Goal: Book appointment/travel/reservation

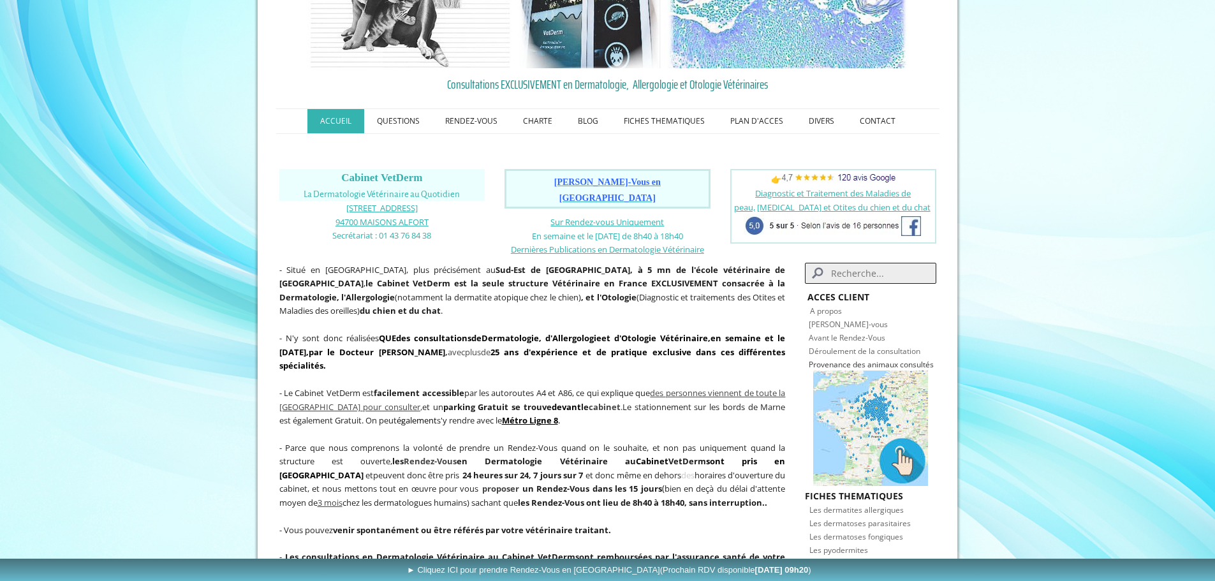
scroll to position [128, 0]
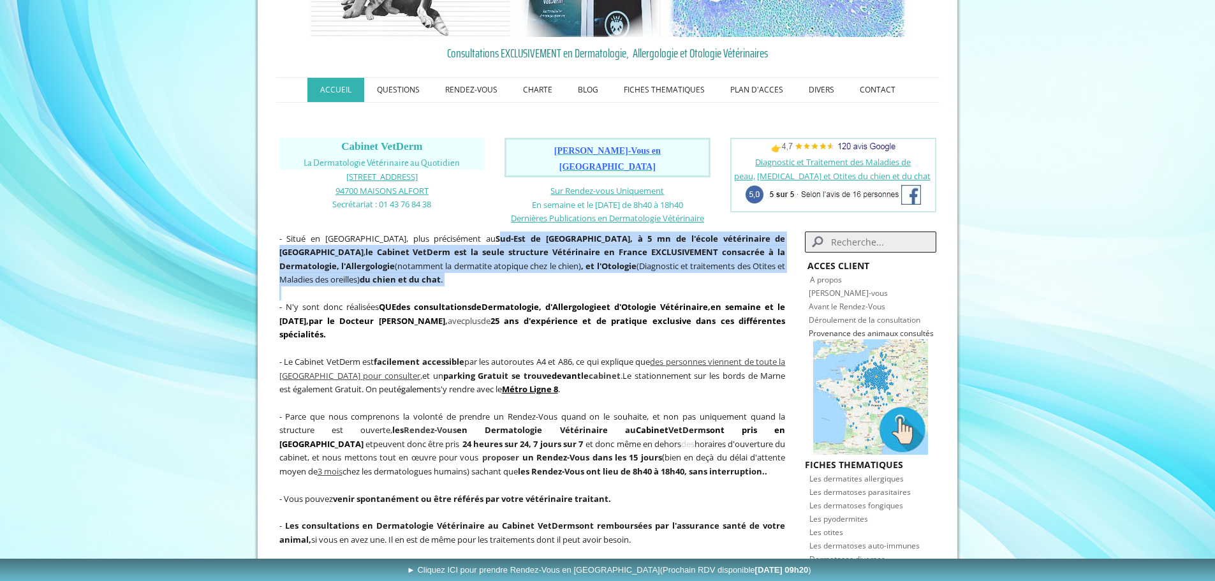
drag, startPoint x: 483, startPoint y: 222, endPoint x: 685, endPoint y: 281, distance: 210.1
click at [685, 281] on div "- Situé en région parisienne, plus précisément au Sud-Est de Paris, à 5 mn de l…" at bounding box center [532, 566] width 513 height 677
click at [682, 265] on p "- Situé en région parisienne, plus précisément au Sud-Est de Paris, à 5 mn de l…" at bounding box center [532, 258] width 506 height 55
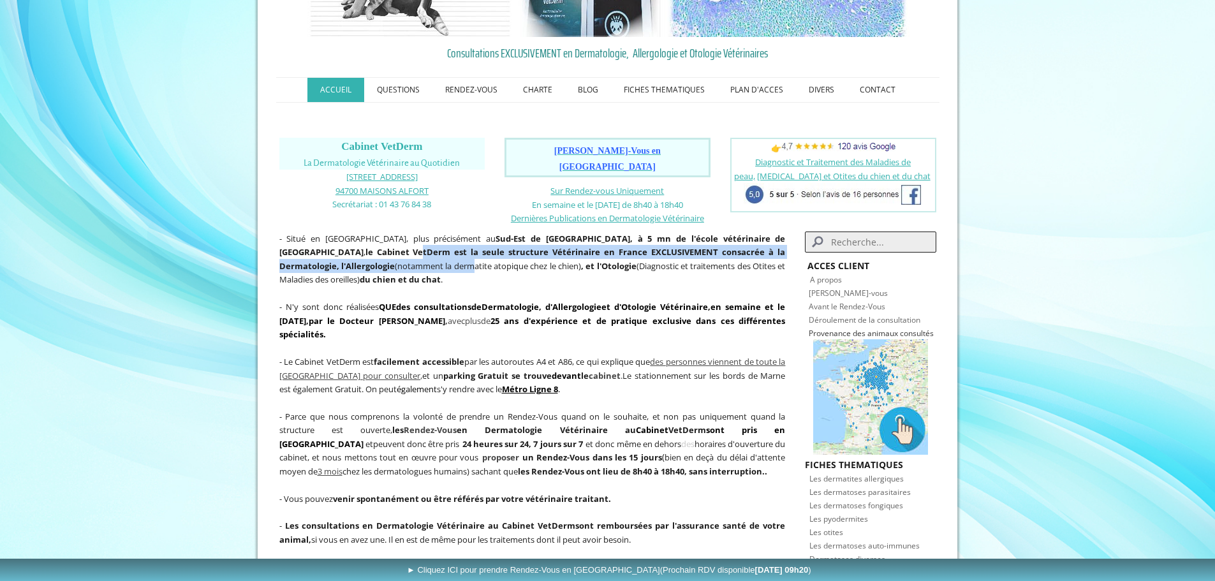
drag, startPoint x: 290, startPoint y: 237, endPoint x: 353, endPoint y: 246, distance: 63.9
click at [353, 246] on p "- Situé en région parisienne, plus précisément au Sud-Est de Paris, à 5 mn de l…" at bounding box center [532, 258] width 506 height 55
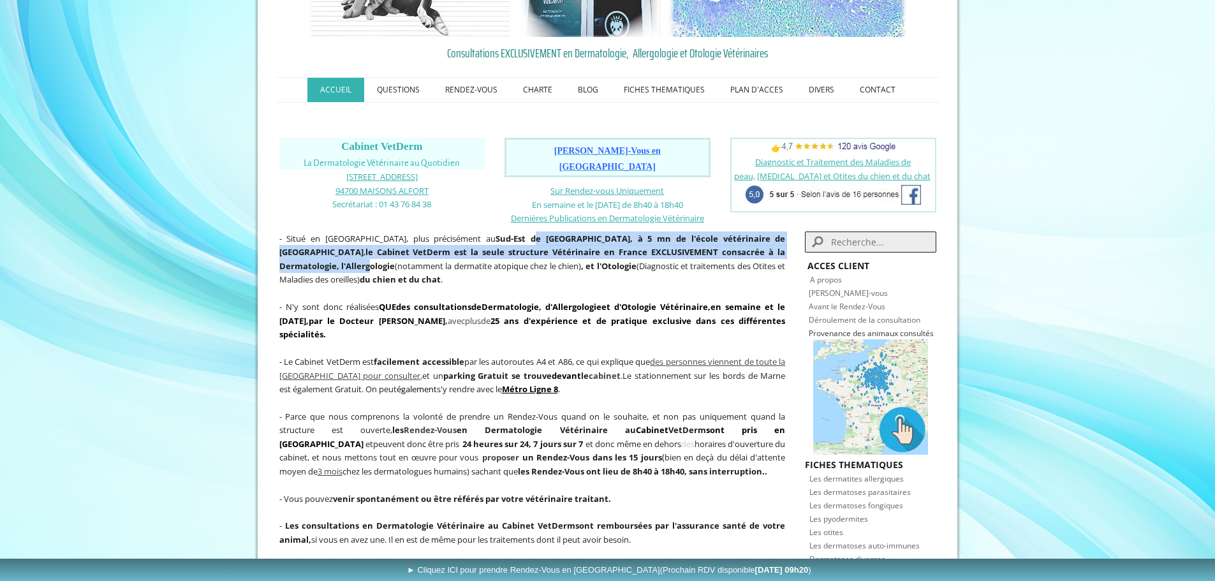
drag, startPoint x: 510, startPoint y: 221, endPoint x: 758, endPoint y: 247, distance: 250.1
click at [758, 247] on p "- Situé en région parisienne, plus précisément au Sud-Est de Paris, à 5 mn de l…" at bounding box center [532, 258] width 506 height 55
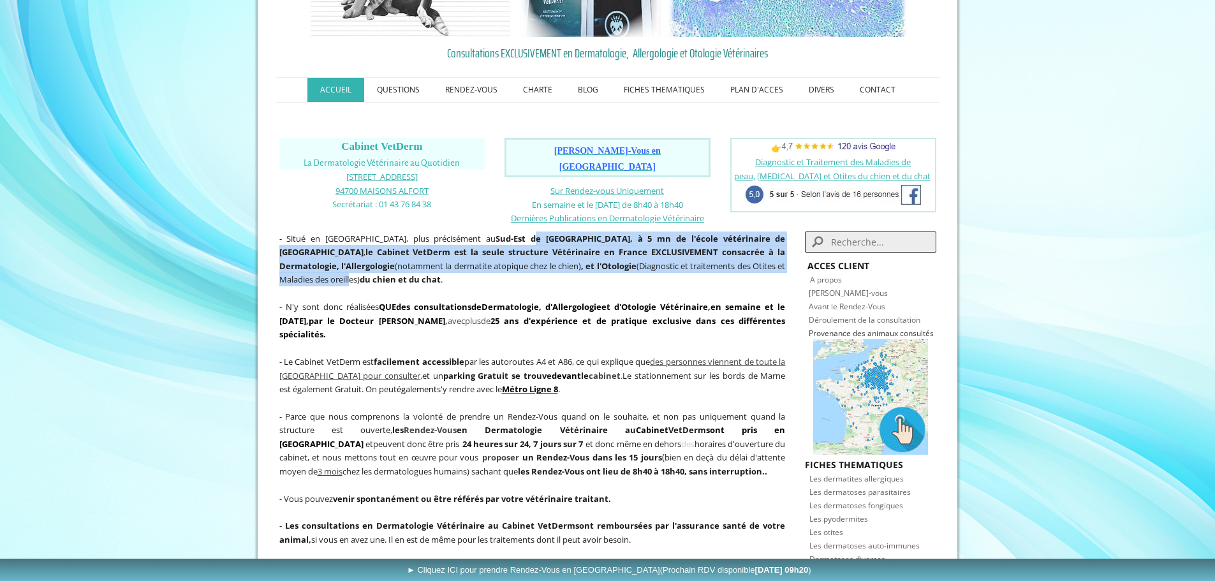
click at [581, 260] on b ", et l'Otologie" at bounding box center [608, 265] width 55 height 11
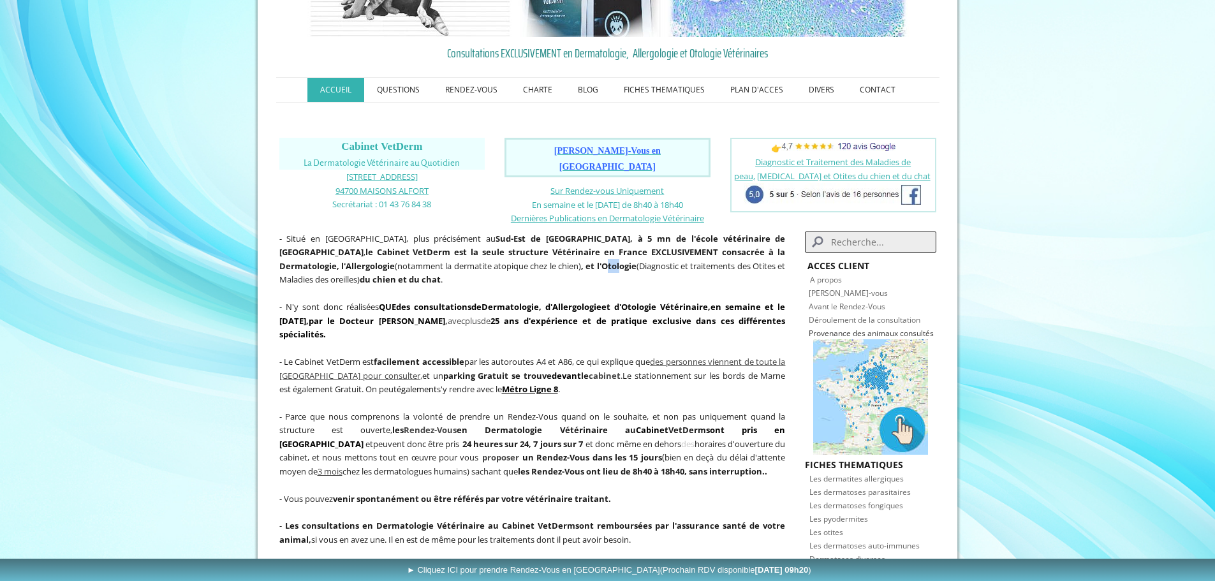
drag, startPoint x: 498, startPoint y: 247, endPoint x: 511, endPoint y: 251, distance: 13.1
click at [581, 260] on b ", et l'Otologie" at bounding box center [608, 265] width 55 height 11
click at [312, 254] on span "- Situé en région parisienne, plus précisément au Sud-Est de Paris, à 5 mn de l…" at bounding box center [532, 259] width 506 height 53
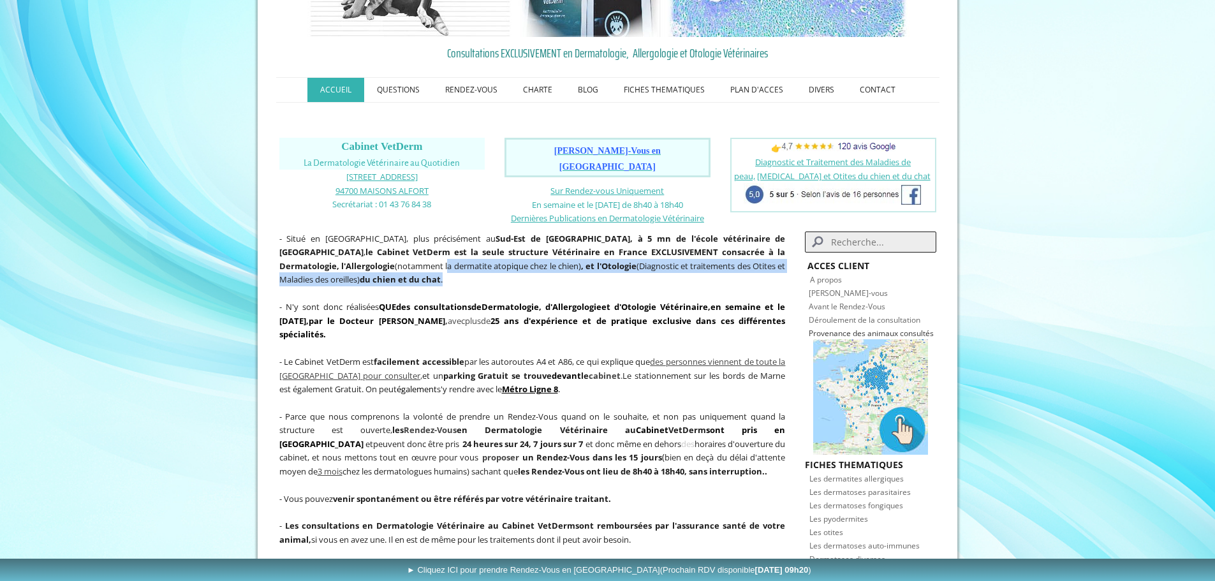
drag, startPoint x: 340, startPoint y: 252, endPoint x: 501, endPoint y: 266, distance: 162.0
click at [501, 266] on p "- Situé en région parisienne, plus précisément au Sud-Est de Paris, à 5 mn de l…" at bounding box center [532, 258] width 506 height 55
drag, startPoint x: 492, startPoint y: 252, endPoint x: 543, endPoint y: 263, distance: 51.7
click at [543, 263] on p "- Situé en région parisienne, plus précisément au Sud-Est de Paris, à 5 mn de l…" at bounding box center [532, 258] width 506 height 55
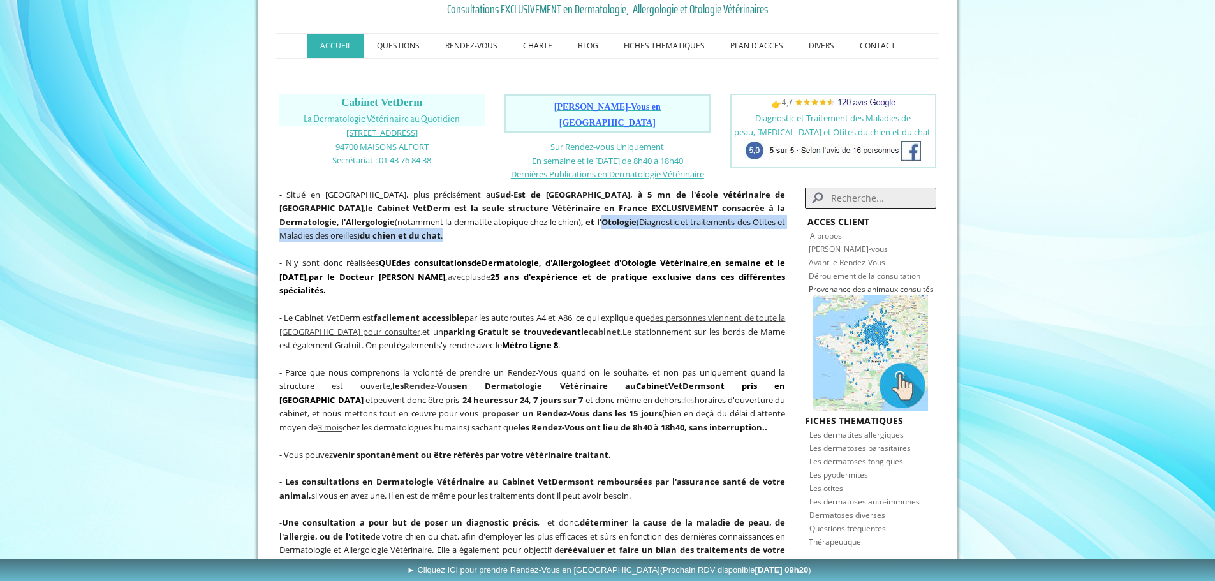
scroll to position [191, 0]
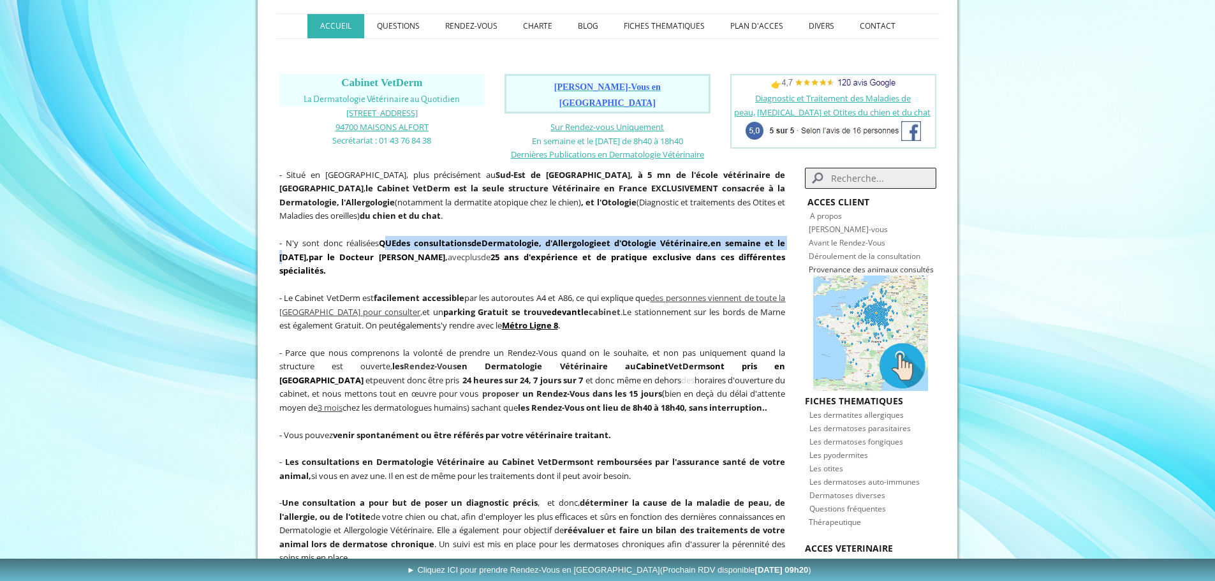
drag, startPoint x: 283, startPoint y: 242, endPoint x: 386, endPoint y: 233, distance: 104.3
click at [386, 237] on span "QUE des consultations de Dermatologie , d' Allergologie et d' Otologie Vétérin …" at bounding box center [532, 250] width 506 height 26
click at [386, 237] on strong "QUE" at bounding box center [387, 242] width 17 height 11
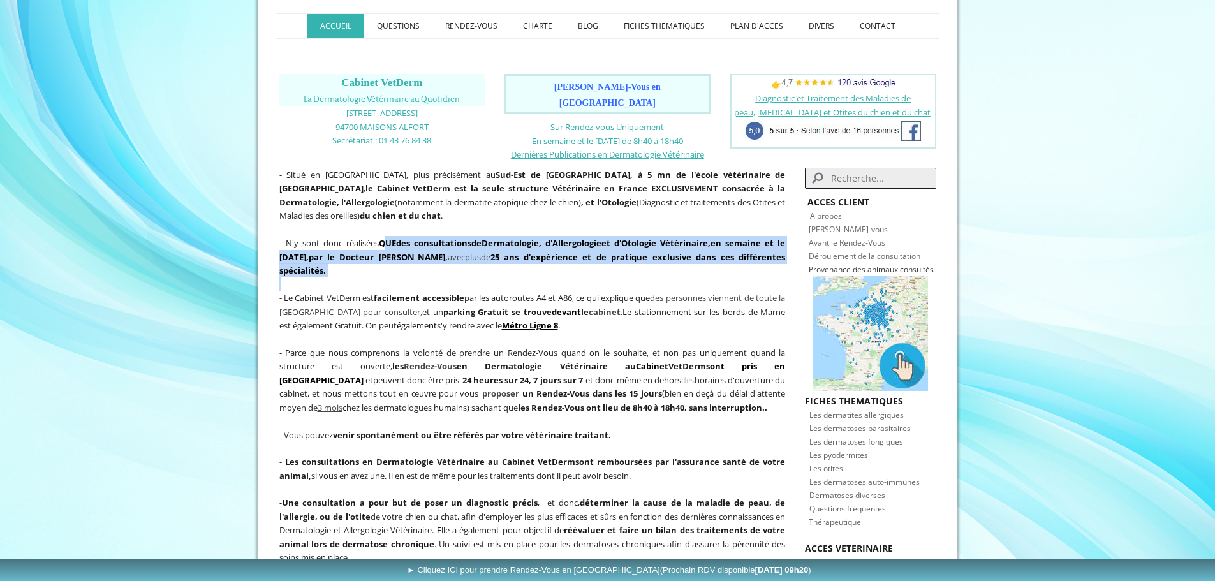
drag, startPoint x: 385, startPoint y: 230, endPoint x: 561, endPoint y: 266, distance: 179.6
click at [561, 266] on div "- Situé en région parisienne, plus précisément au Sud-Est de Paris, à 5 mn de l…" at bounding box center [532, 503] width 513 height 677
click at [561, 277] on p at bounding box center [532, 284] width 506 height 14
drag, startPoint x: 588, startPoint y: 198, endPoint x: 650, endPoint y: 251, distance: 81.8
click at [650, 251] on div "- Situé en région parisienne, plus précisément au Sud-Est de Paris, à 5 mn de l…" at bounding box center [532, 503] width 513 height 677
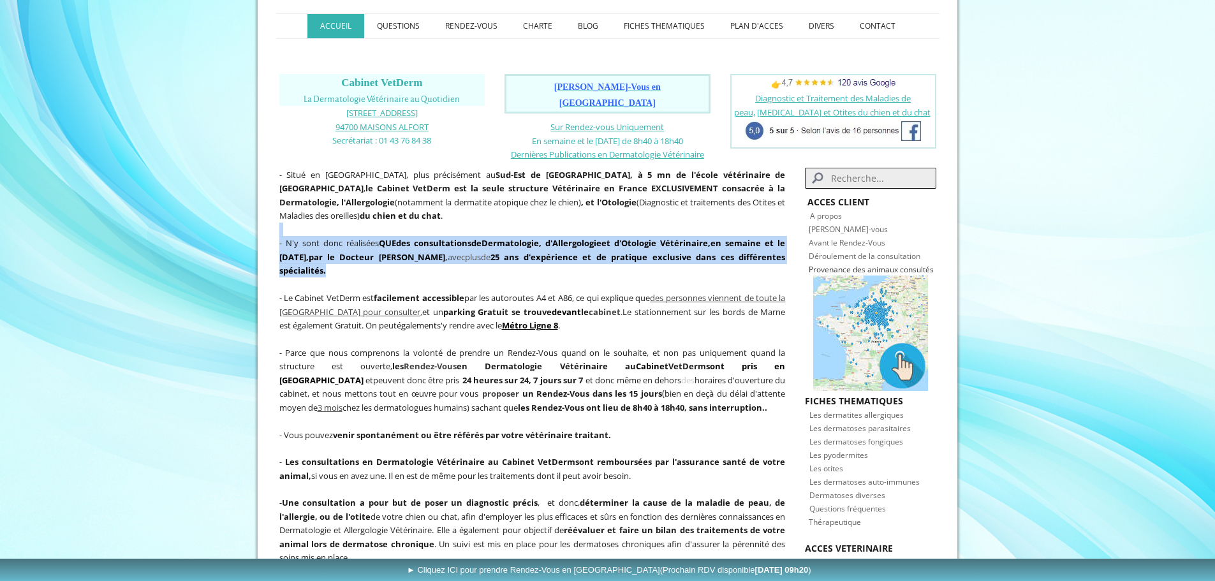
click at [650, 251] on p "- N'y sont donc réalisées QUE des consultations de Dermatologie , d' Allergolog…" at bounding box center [532, 256] width 506 height 41
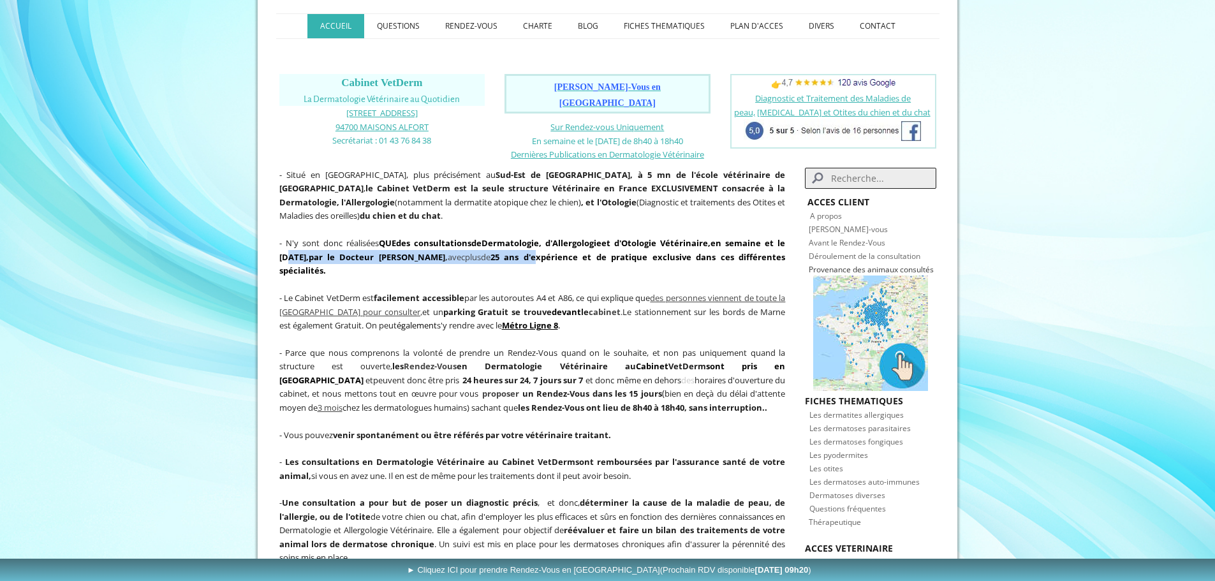
drag, startPoint x: 291, startPoint y: 242, endPoint x: 540, endPoint y: 244, distance: 248.7
click at [540, 244] on span "QUE des consultations de Dermatologie , d' Allergologie et d' Otologie Vétérin …" at bounding box center [532, 256] width 506 height 39
click at [540, 251] on strong "25 ans d'expérience et de pratique exclusive dans ces différentes spécialités." at bounding box center [532, 264] width 506 height 26
drag, startPoint x: 354, startPoint y: 247, endPoint x: 623, endPoint y: 268, distance: 270.0
click at [623, 268] on div "- Situé en région parisienne, plus précisément au Sud-Est de Paris, à 5 mn de l…" at bounding box center [532, 503] width 513 height 677
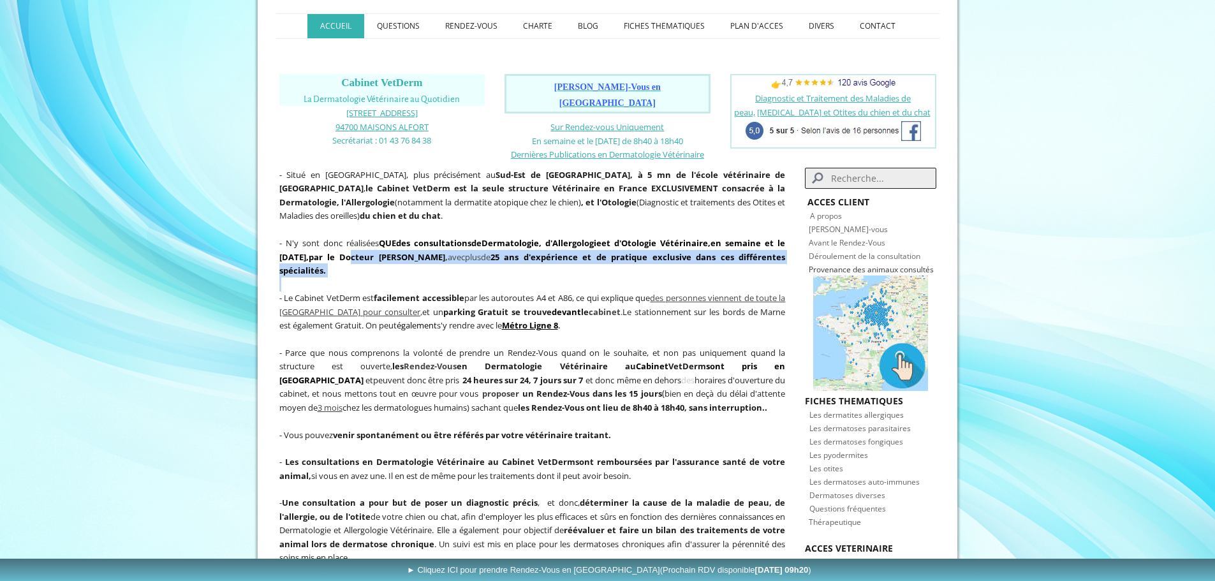
click at [623, 277] on p at bounding box center [532, 284] width 506 height 14
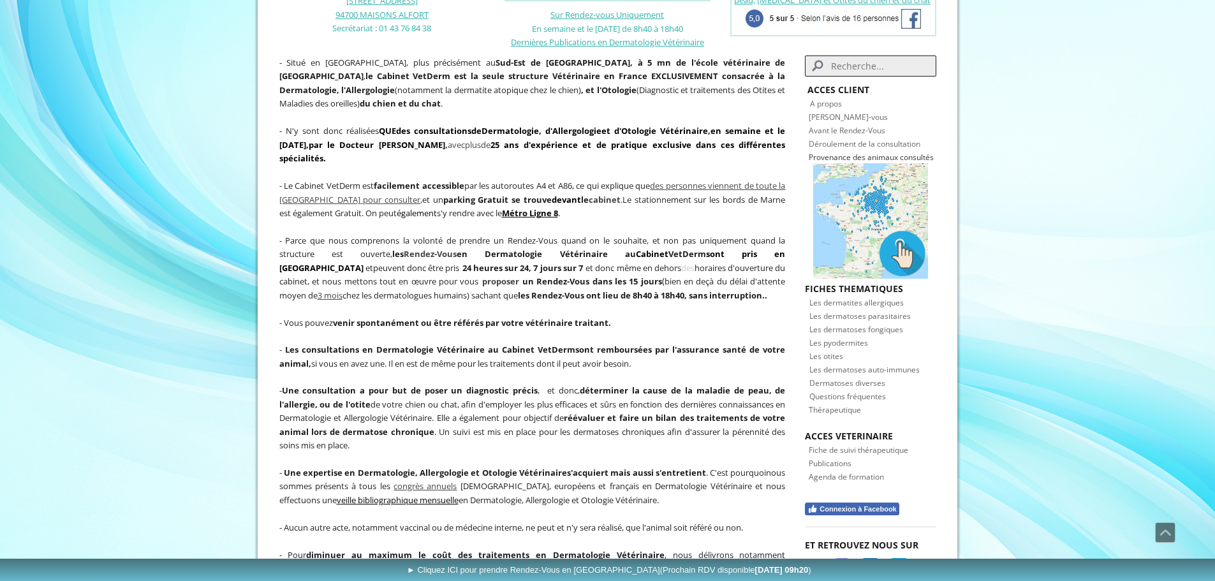
scroll to position [383, 0]
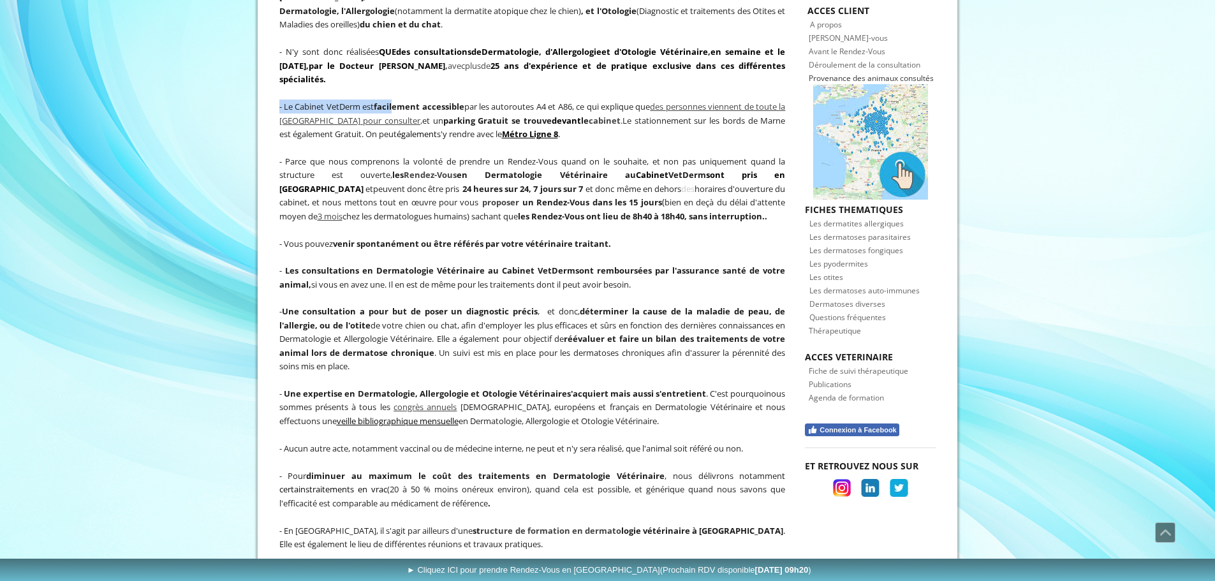
drag, startPoint x: 447, startPoint y: 80, endPoint x: 553, endPoint y: 129, distance: 116.7
click at [538, 110] on span "- Le Cabinet VetDerm est facilement accessible par les autoroutes A4 et A86, ce…" at bounding box center [532, 120] width 506 height 39
click at [562, 141] on p at bounding box center [532, 147] width 506 height 13
click at [628, 107] on span "- Le Cabinet VetDerm est facilement accessible par les autoroutes A4 et A86, ce…" at bounding box center [532, 120] width 506 height 39
drag, startPoint x: 438, startPoint y: 104, endPoint x: 453, endPoint y: 108, distance: 15.3
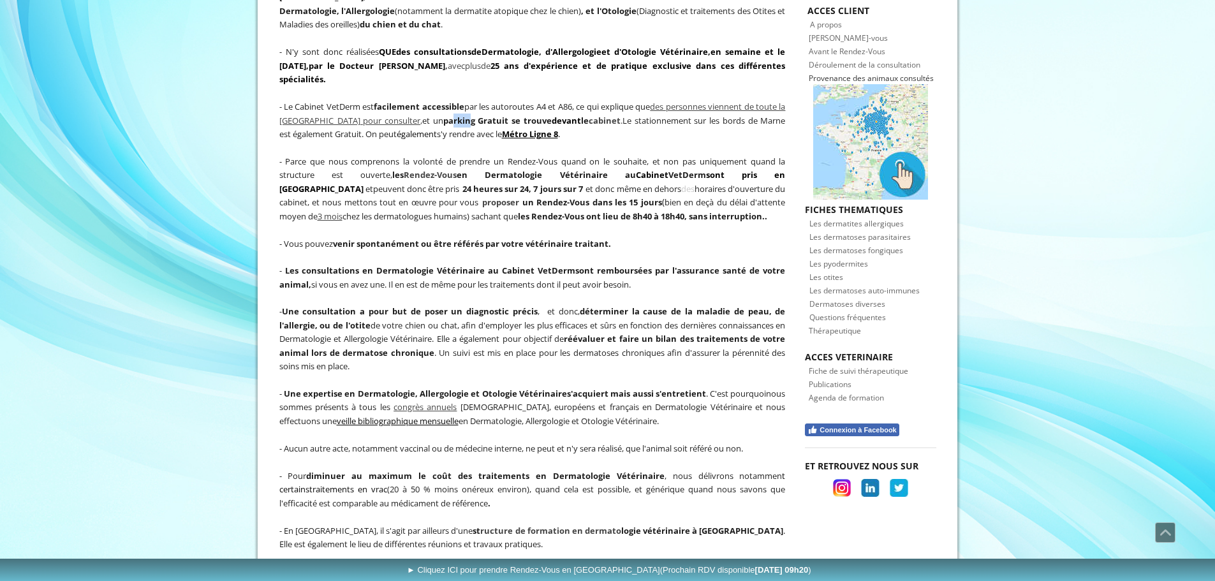
click at [453, 115] on span "parking Gratuit se trouve devant le cabinet" at bounding box center [531, 120] width 177 height 11
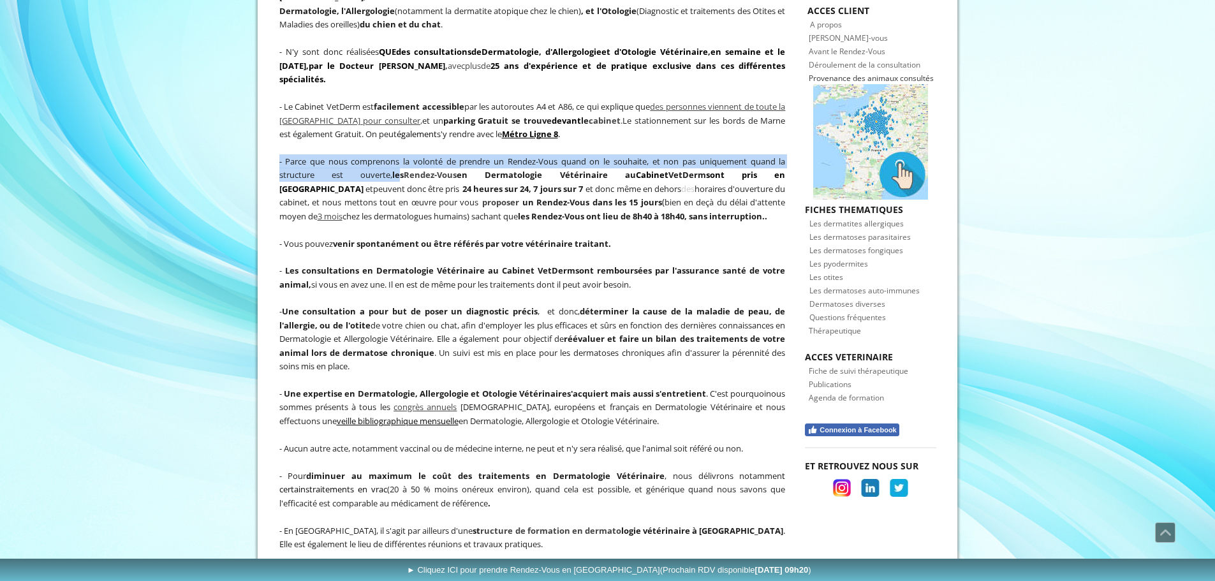
drag, startPoint x: 293, startPoint y: 138, endPoint x: 371, endPoint y: 162, distance: 81.5
click at [371, 162] on div "- Situé en région parisienne, plus précisément au Sud-Est de Paris, à 5 mn de l…" at bounding box center [532, 311] width 513 height 677
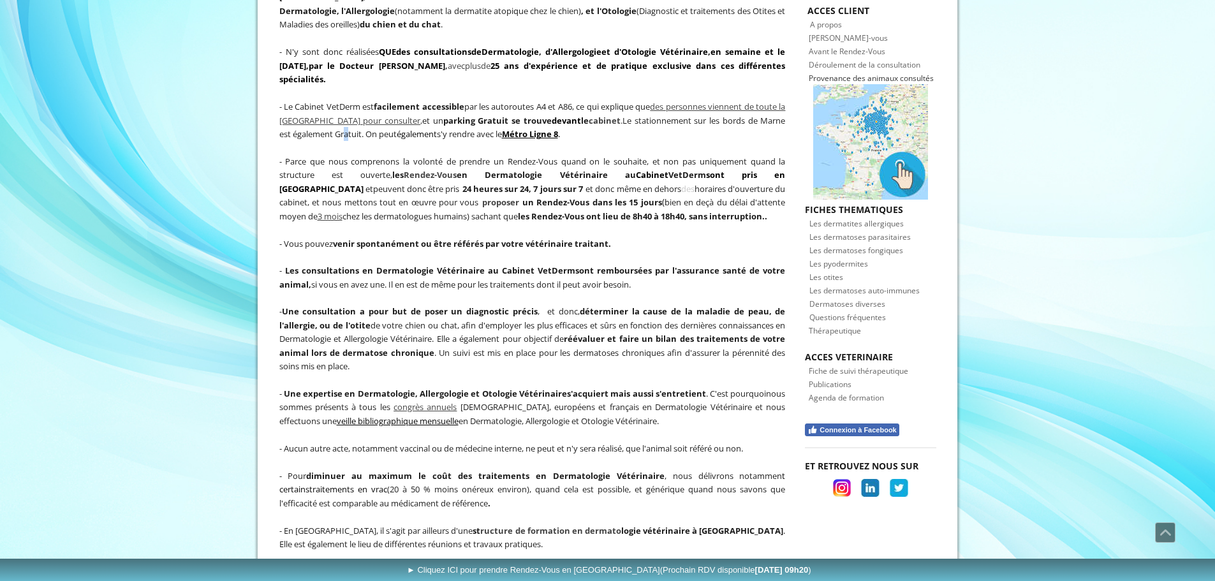
drag, startPoint x: 327, startPoint y: 126, endPoint x: 334, endPoint y: 121, distance: 8.7
click at [334, 121] on span "- Le Cabinet VetDerm est facilement accessible par les autoroutes A4 et A86, ce…" at bounding box center [532, 120] width 506 height 39
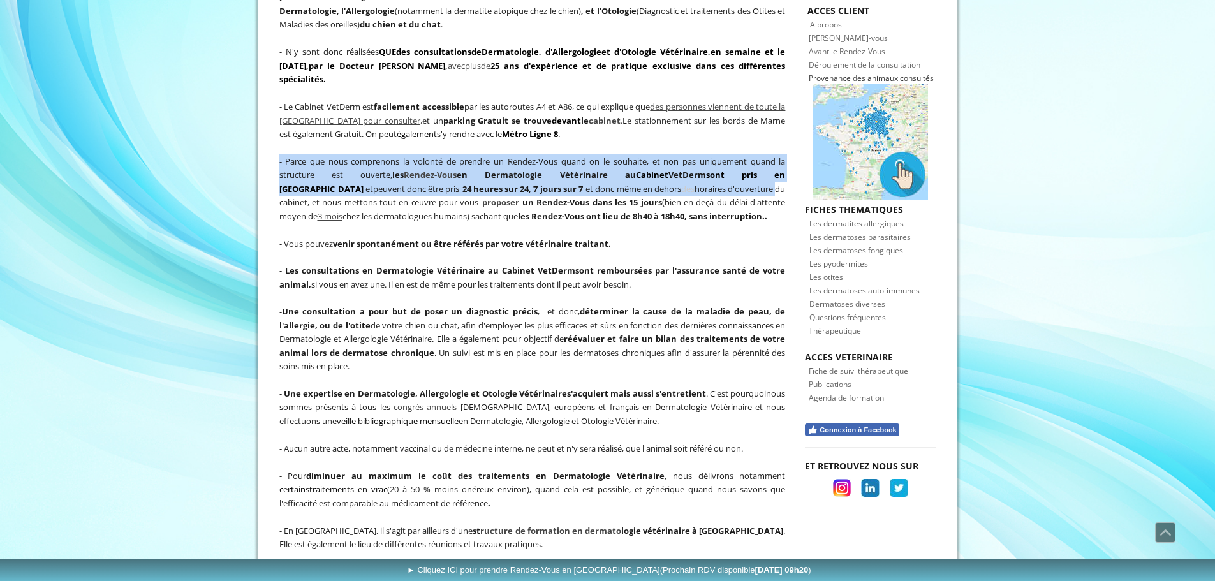
drag, startPoint x: 394, startPoint y: 140, endPoint x: 642, endPoint y: 174, distance: 249.7
click at [642, 174] on div "- Situé en région parisienne, plus précisément au Sud-Est de Paris, à 5 mn de l…" at bounding box center [532, 311] width 513 height 677
click at [642, 183] on span "et donc même en dehors des horaires d'ouverture du cabinet, et nous mettons tou…" at bounding box center [532, 196] width 506 height 26
drag, startPoint x: 668, startPoint y: 128, endPoint x: 749, endPoint y: 171, distance: 91.3
click at [749, 171] on div "- Situé en région parisienne, plus précisément au Sud-Est de Paris, à 5 mn de l…" at bounding box center [532, 311] width 513 height 677
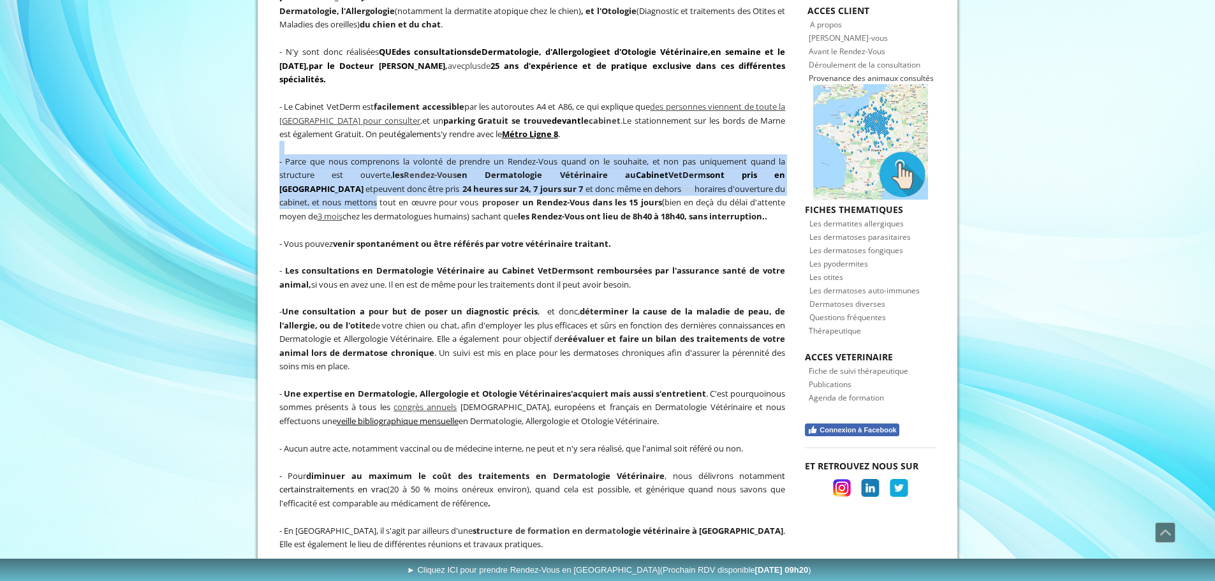
click at [744, 141] on p at bounding box center [532, 147] width 506 height 13
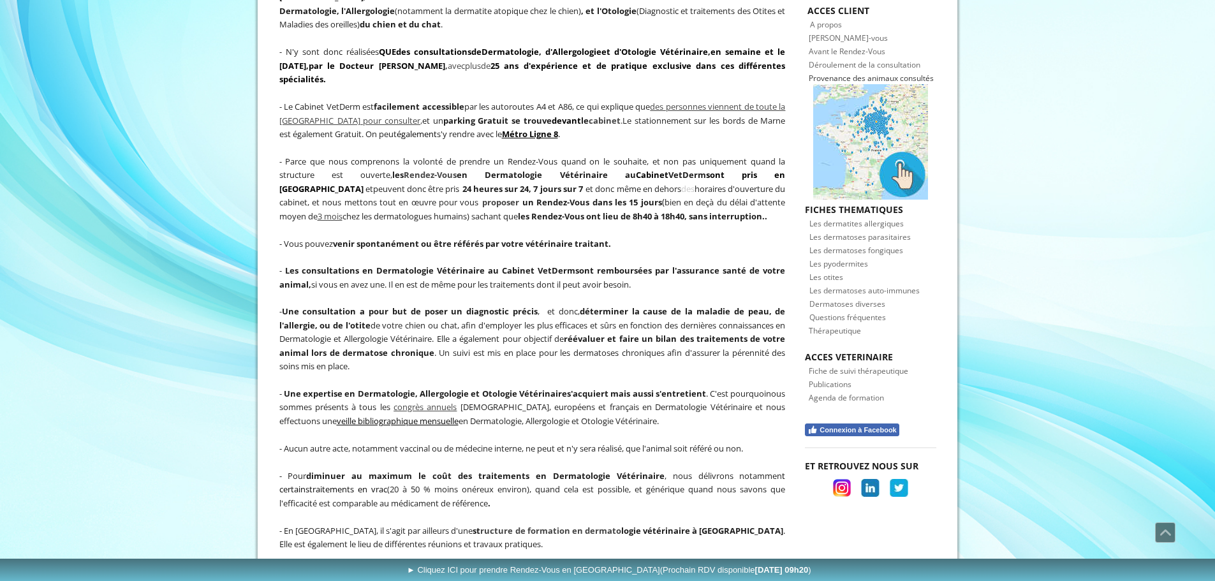
click at [727, 156] on span "- Parce que nous comprenons la volonté de prendre un Rendez-Vous quand on le so…" at bounding box center [532, 169] width 506 height 26
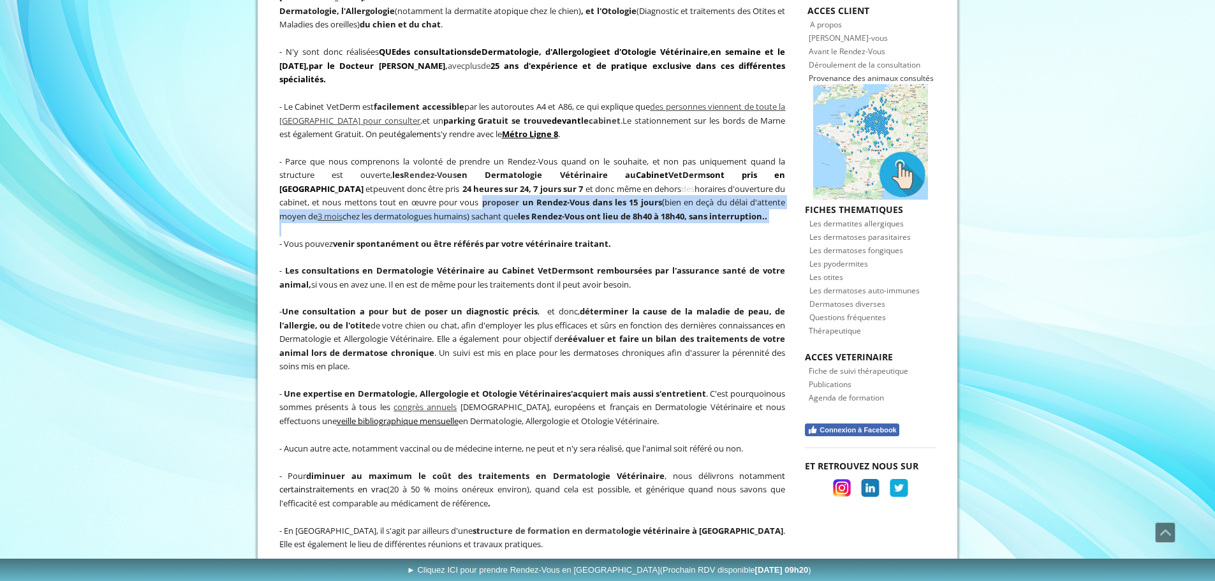
drag, startPoint x: 355, startPoint y: 194, endPoint x: 426, endPoint y: 213, distance: 73.9
click at [426, 213] on div "- Situé en région parisienne, plus précisément au Sud-Est de Paris, à 5 mn de l…" at bounding box center [532, 311] width 513 height 677
click at [426, 223] on p at bounding box center [532, 230] width 506 height 14
drag, startPoint x: 549, startPoint y: 191, endPoint x: 633, endPoint y: 206, distance: 85.6
click at [633, 206] on p "- Parce que nous comprenons la volonté de prendre un Rendez-Vous quand on le so…" at bounding box center [532, 188] width 506 height 69
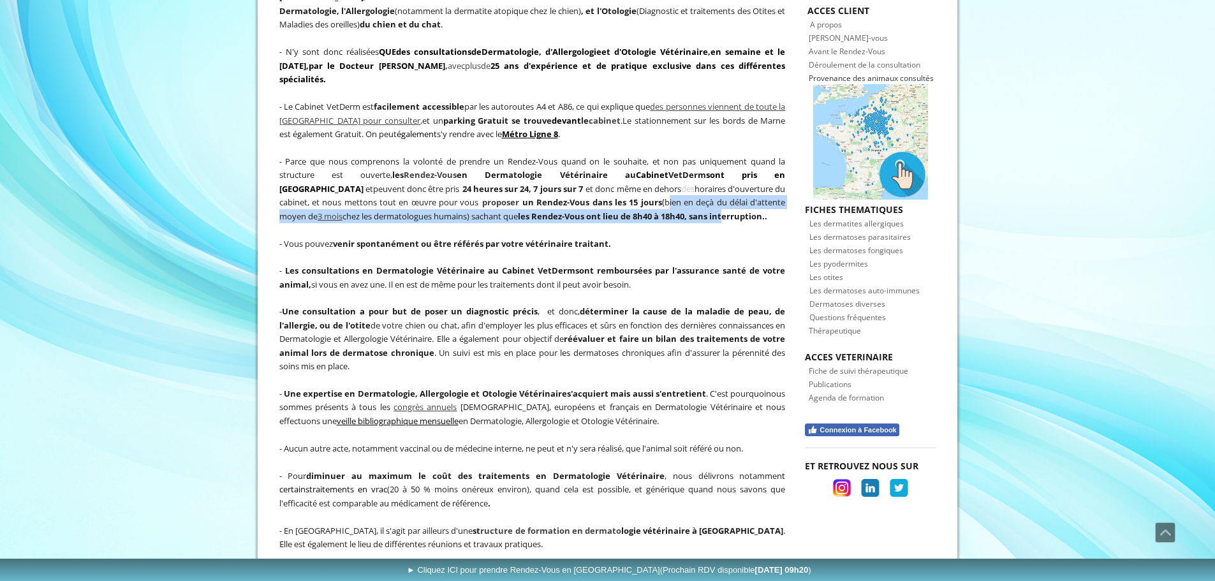
click at [633, 210] on strong "les Rendez-Vous ont lieu de 8h40 à 18h40, sans interruption.." at bounding box center [642, 215] width 249 height 11
drag, startPoint x: 316, startPoint y: 202, endPoint x: 414, endPoint y: 217, distance: 99.4
click at [414, 217] on div "- Situé en région parisienne, plus précisément au Sud-Est de Paris, à 5 mn de l…" at bounding box center [532, 311] width 513 height 677
click at [416, 223] on p at bounding box center [532, 230] width 506 height 14
click at [574, 223] on p at bounding box center [532, 230] width 506 height 14
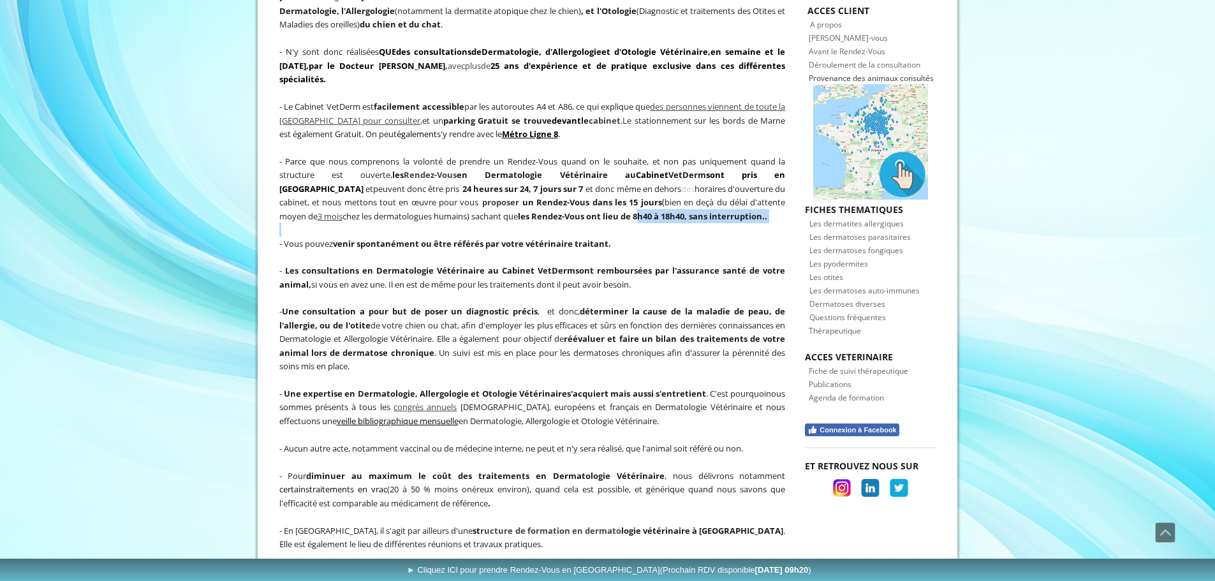
drag, startPoint x: 570, startPoint y: 201, endPoint x: 693, endPoint y: 220, distance: 124.6
click at [693, 220] on div "- Situé en région parisienne, plus précisément au Sud-Est de Paris, à 5 mn de l…" at bounding box center [532, 311] width 513 height 677
click at [379, 238] on strong "venir spontanément ou être référés par votre vétérinaire traitant." at bounding box center [472, 243] width 278 height 11
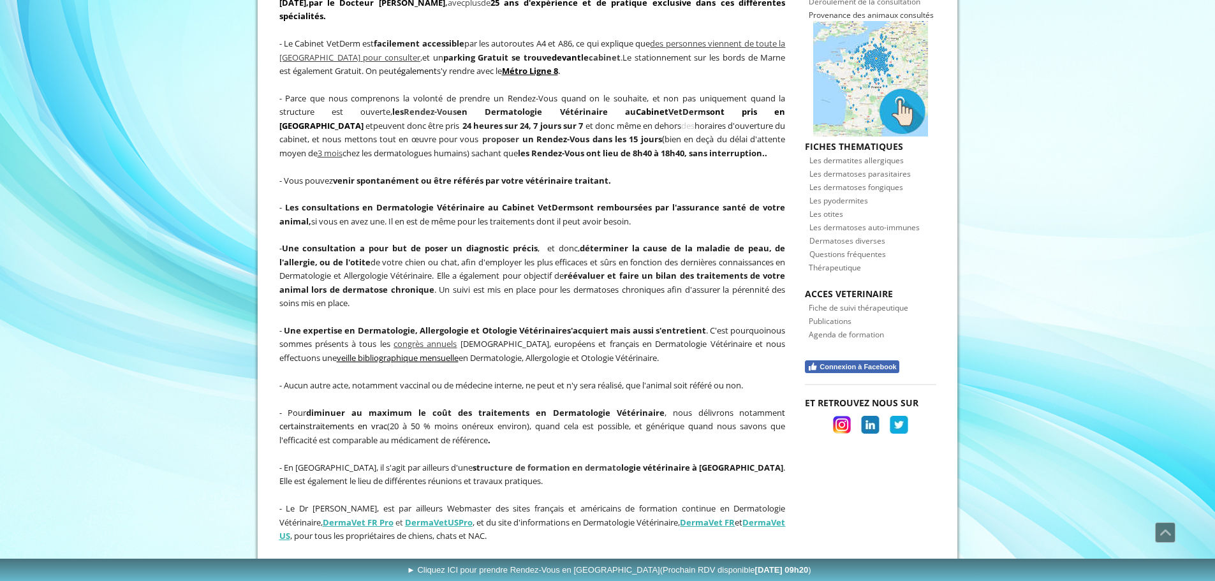
scroll to position [446, 0]
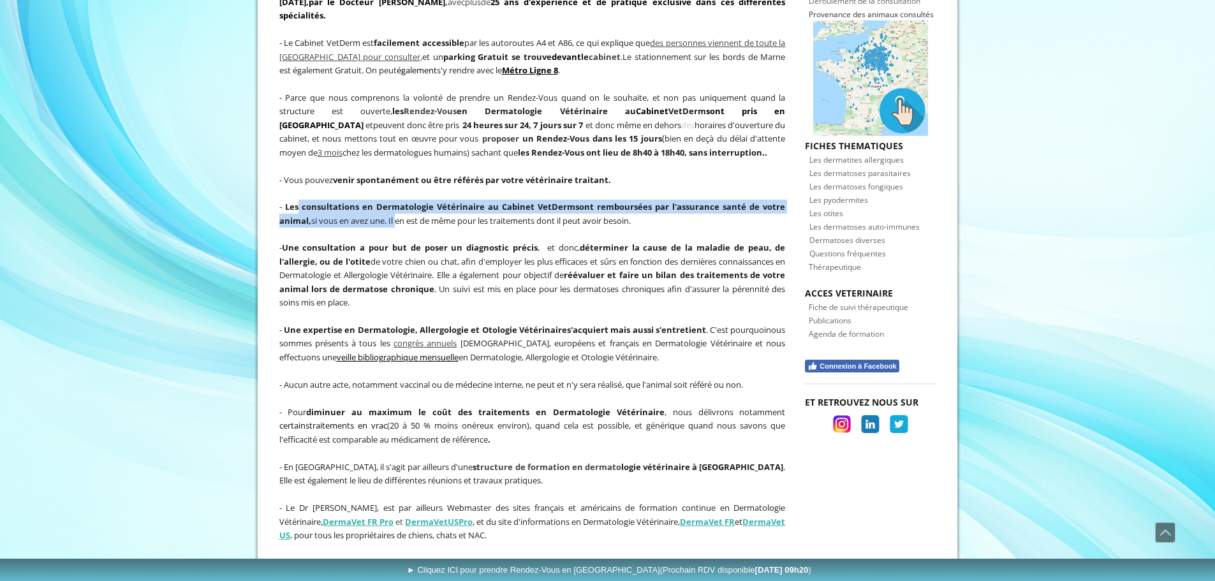
drag, startPoint x: 297, startPoint y: 193, endPoint x: 397, endPoint y: 208, distance: 101.3
click at [397, 208] on span "- Les consultations en Dermatologie Vétérinaire au Cabinet VetDerm sont rembour…" at bounding box center [532, 214] width 506 height 26
click at [398, 215] on span "si vous en avez une. Il en est de même pour les traitements dont il peut avoir …" at bounding box center [470, 220] width 319 height 11
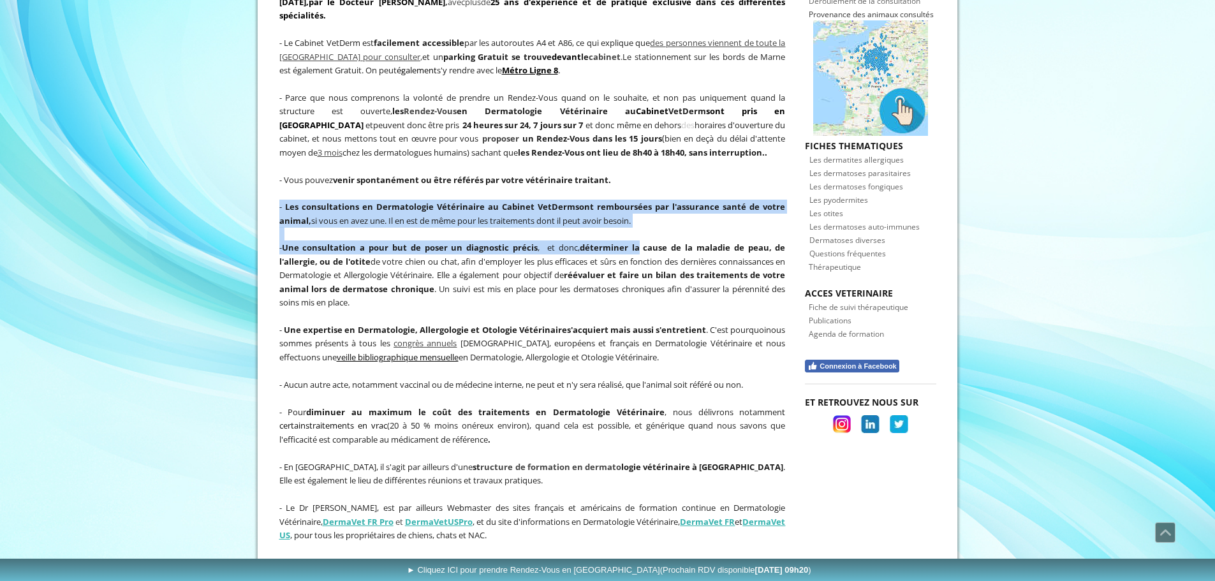
drag, startPoint x: 408, startPoint y: 184, endPoint x: 642, endPoint y: 228, distance: 237.5
click at [642, 228] on div "- Situé en région parisienne, plus précisément au Sud-Est de Paris, à 5 mn de l…" at bounding box center [532, 247] width 513 height 677
click at [642, 240] on p "- Une consultation a pour but de poser un diagnostic précis , et donc, détermin…" at bounding box center [532, 274] width 506 height 69
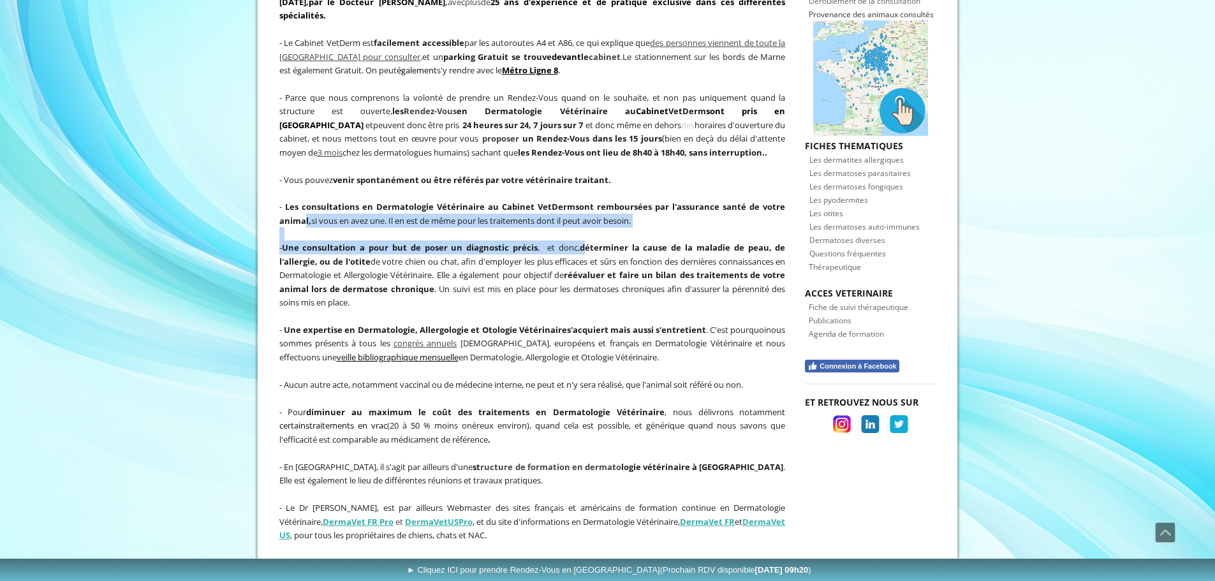
drag, startPoint x: 302, startPoint y: 211, endPoint x: 589, endPoint y: 236, distance: 288.1
click at [589, 236] on div "- Situé en région parisienne, plus précisément au Sud-Est de Paris, à 5 mn de l…" at bounding box center [532, 247] width 513 height 677
click at [587, 215] on span "si vous en avez une. Il en est de même pour les traitements dont il peut avoir …" at bounding box center [470, 220] width 319 height 11
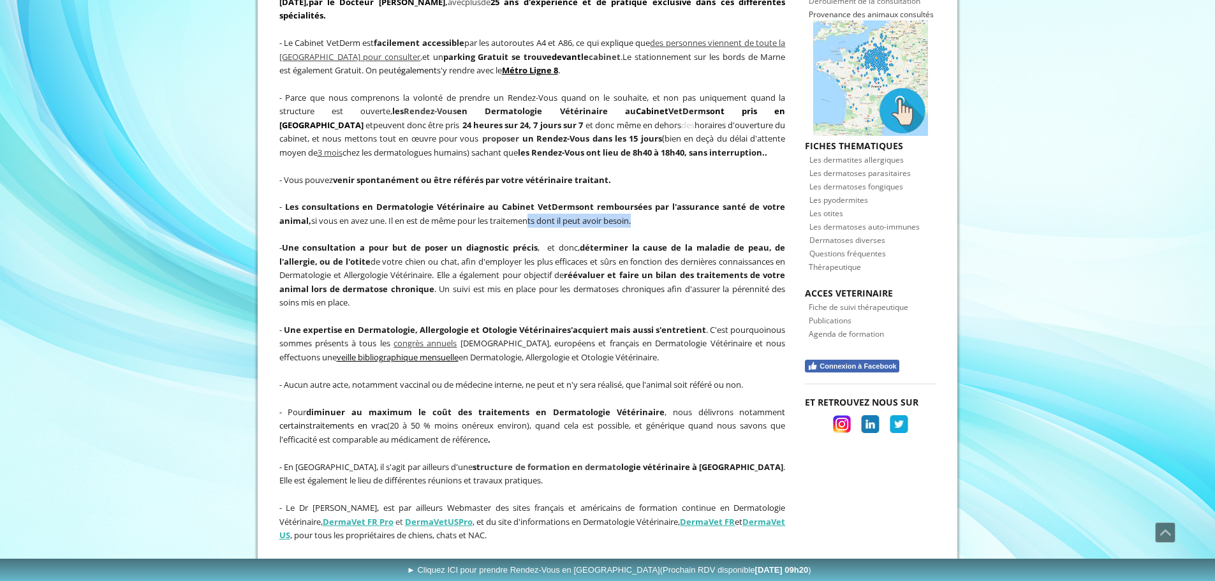
drag, startPoint x: 534, startPoint y: 202, endPoint x: 672, endPoint y: 202, distance: 138.4
click at [672, 202] on p "- Les consultations en Dermatologie Vétérinaire au Cabinet VetDerm sont rembour…" at bounding box center [532, 213] width 506 height 27
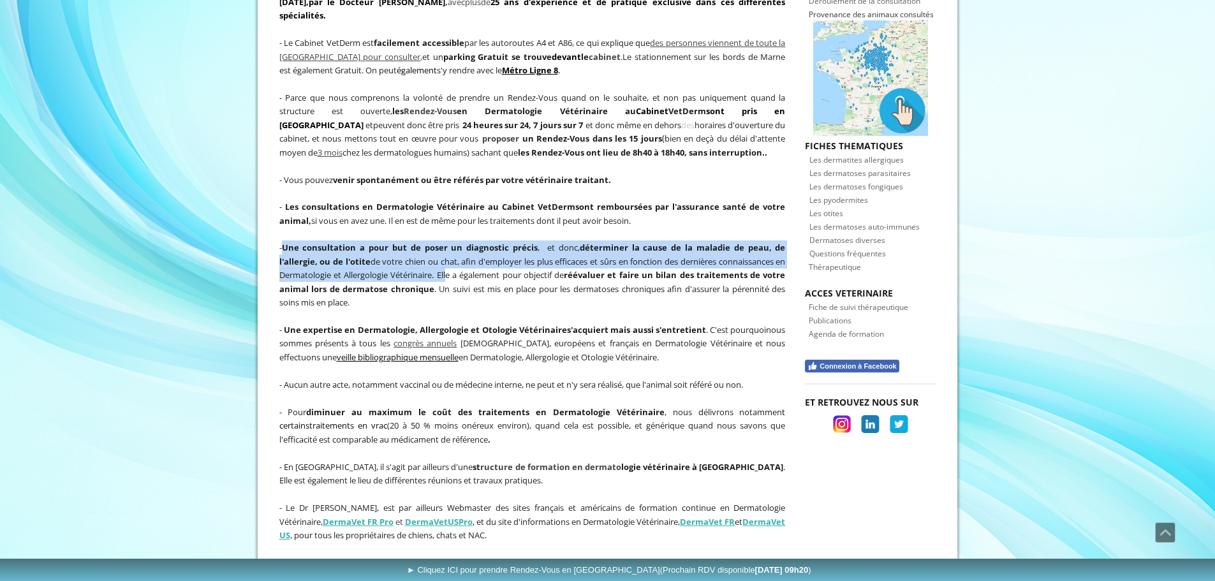
drag, startPoint x: 288, startPoint y: 239, endPoint x: 462, endPoint y: 261, distance: 175.5
click at [462, 261] on span "- Une consultation a pour but de poser un diagnostic précis , et donc, détermin…" at bounding box center [532, 275] width 506 height 66
click at [444, 242] on p "- Une consultation a pour but de poser un diagnostic précis , et donc, détermin…" at bounding box center [532, 274] width 506 height 69
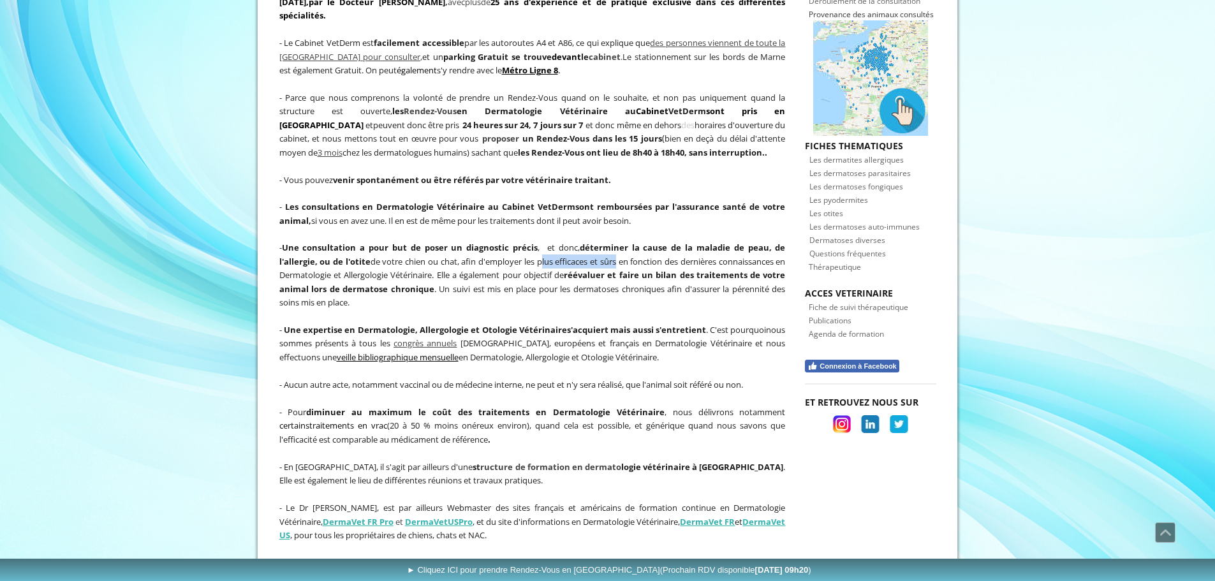
drag, startPoint x: 583, startPoint y: 246, endPoint x: 622, endPoint y: 249, distance: 39.0
click at [622, 249] on span "- Une consultation a pour but de poser un diagnostic précis , et donc, détermin…" at bounding box center [532, 275] width 506 height 66
drag, startPoint x: 615, startPoint y: 233, endPoint x: 740, endPoint y: 237, distance: 125.1
click at [740, 242] on strong "déterminer la cause de la maladie de peau, de l'allergie, ou de l'otite" at bounding box center [532, 255] width 506 height 26
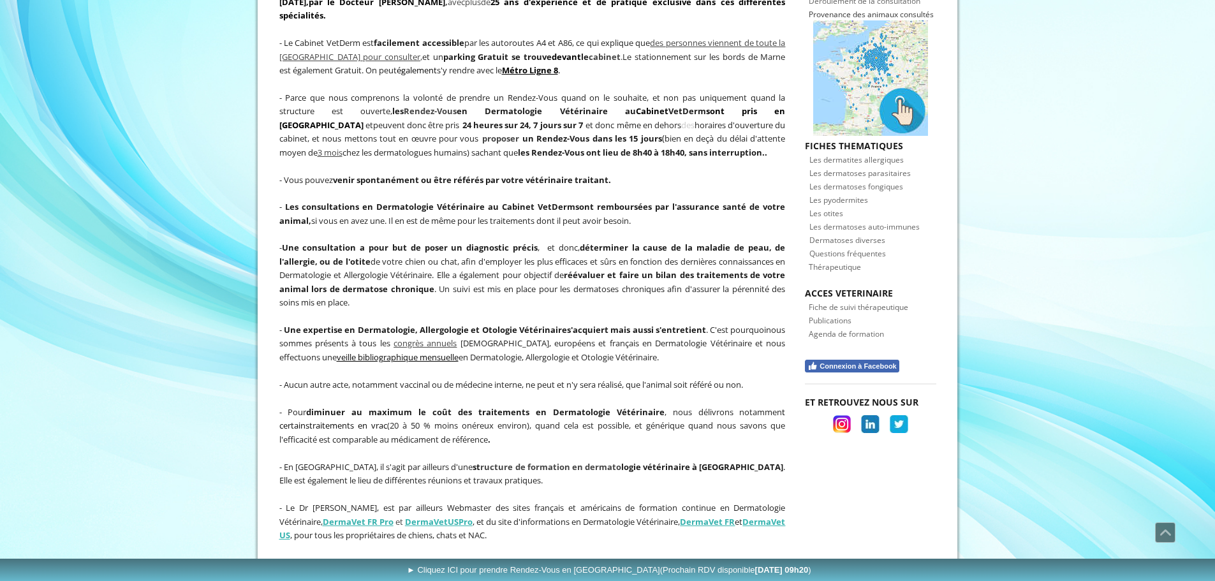
click at [372, 242] on strong "Une consultation a pour but de poser un diagnostic précis" at bounding box center [410, 247] width 256 height 11
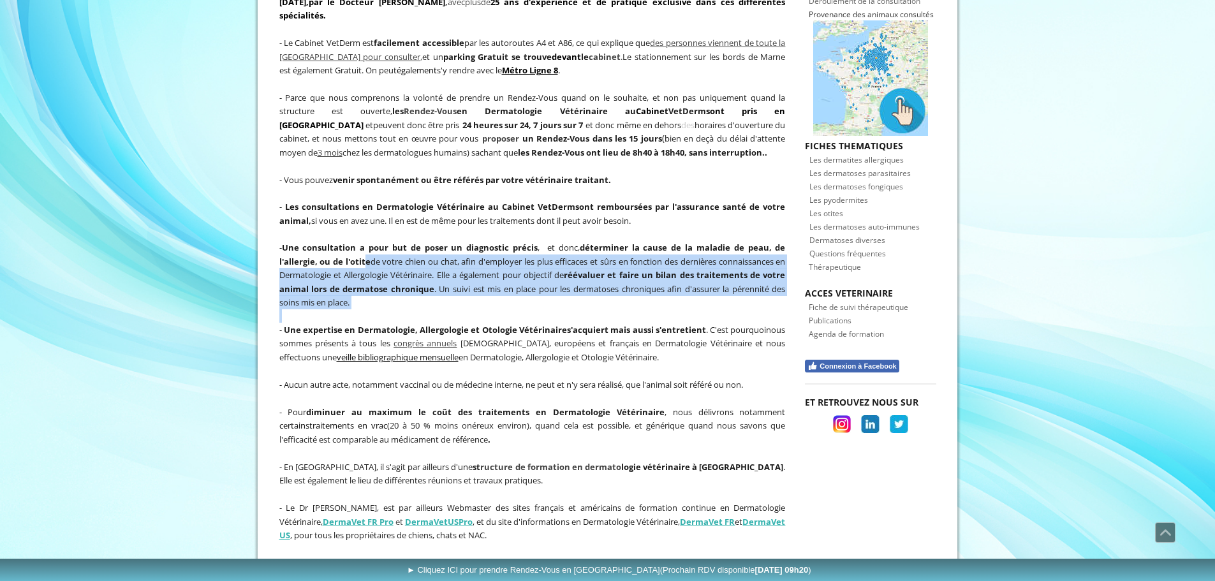
drag, startPoint x: 364, startPoint y: 247, endPoint x: 705, endPoint y: 298, distance: 344.4
click at [705, 298] on div "- Situé en région parisienne, plus précisément au Sud-Est de Paris, à 5 mn de l…" at bounding box center [532, 247] width 513 height 677
click at [706, 309] on p at bounding box center [532, 315] width 506 height 13
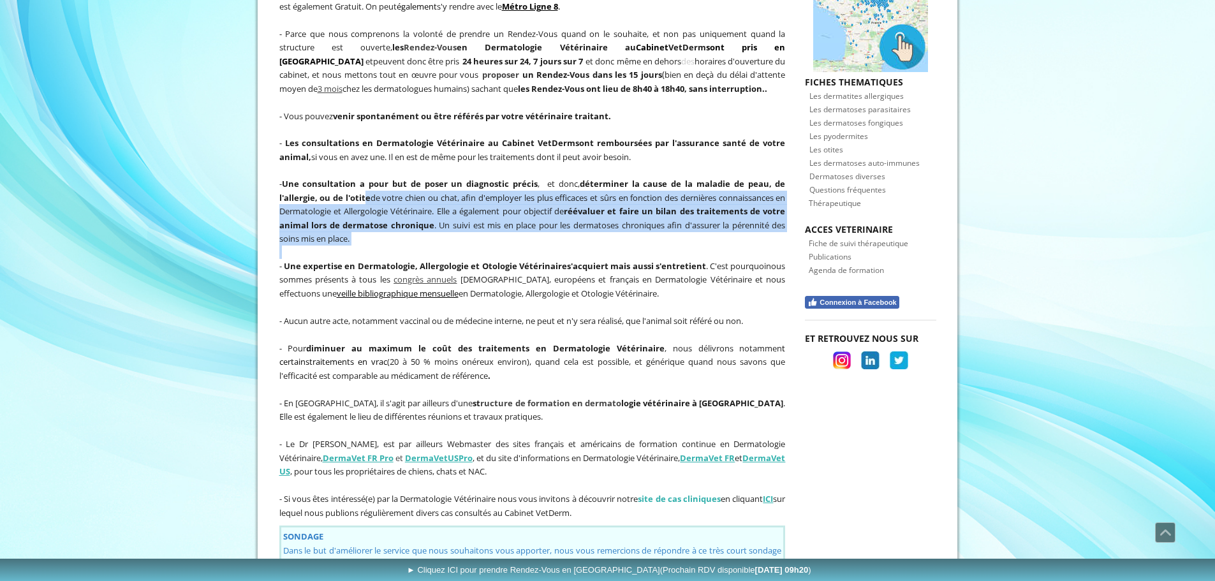
scroll to position [574, 0]
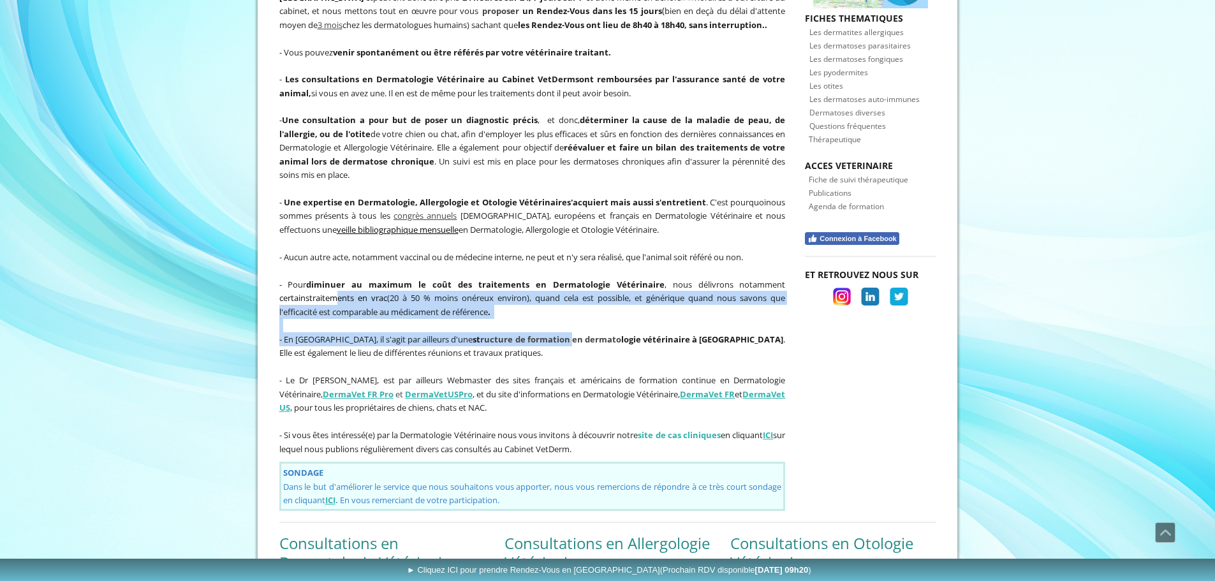
drag, startPoint x: 350, startPoint y: 281, endPoint x: 562, endPoint y: 321, distance: 215.4
click at [562, 321] on div "- Situé en région parisienne, plus précisément au Sud-Est de Paris, à 5 mn de l…" at bounding box center [532, 120] width 513 height 677
click at [562, 334] on span "ructure de formation en dermato" at bounding box center [550, 339] width 141 height 11
drag, startPoint x: 312, startPoint y: 291, endPoint x: 423, endPoint y: 297, distance: 111.7
click at [423, 297] on p "- Pour diminuer au maximum le coût des traitements en Dermatologie Vétérinaire …" at bounding box center [532, 297] width 506 height 41
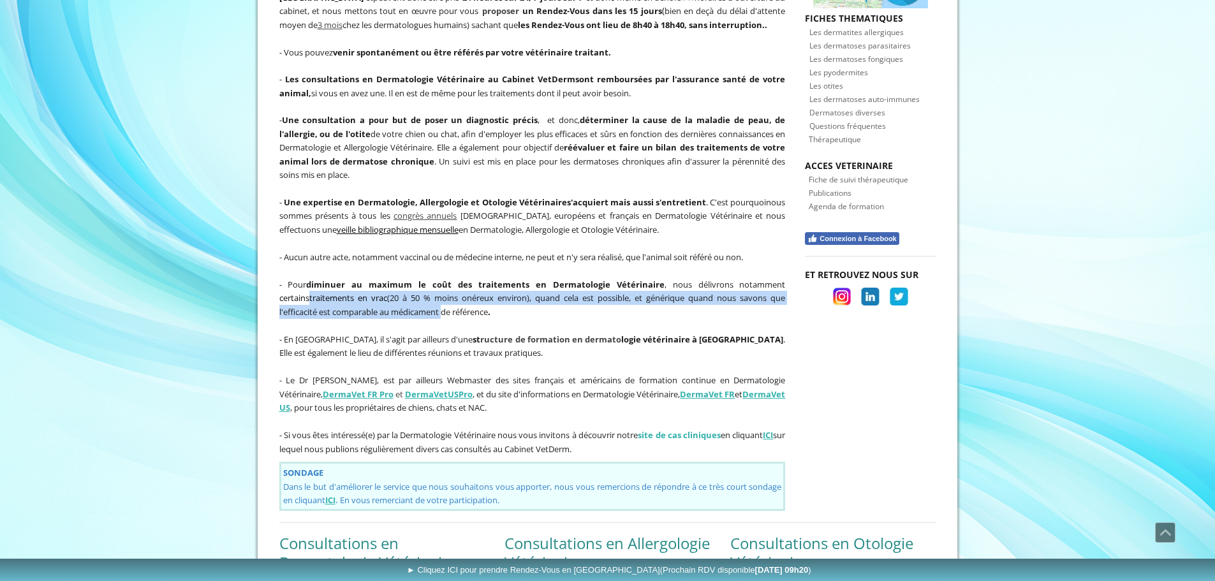
click at [423, 297] on span "- Pour diminuer au maximum le coût des traitements en Dermatologie Vétérinaire …" at bounding box center [532, 298] width 506 height 39
drag, startPoint x: 408, startPoint y: 287, endPoint x: 534, endPoint y: 293, distance: 127.1
click at [534, 293] on p "- Pour diminuer au maximum le coût des traitements en Dermatologie Vétérinaire …" at bounding box center [532, 297] width 506 height 41
drag, startPoint x: 514, startPoint y: 279, endPoint x: 616, endPoint y: 307, distance: 106.0
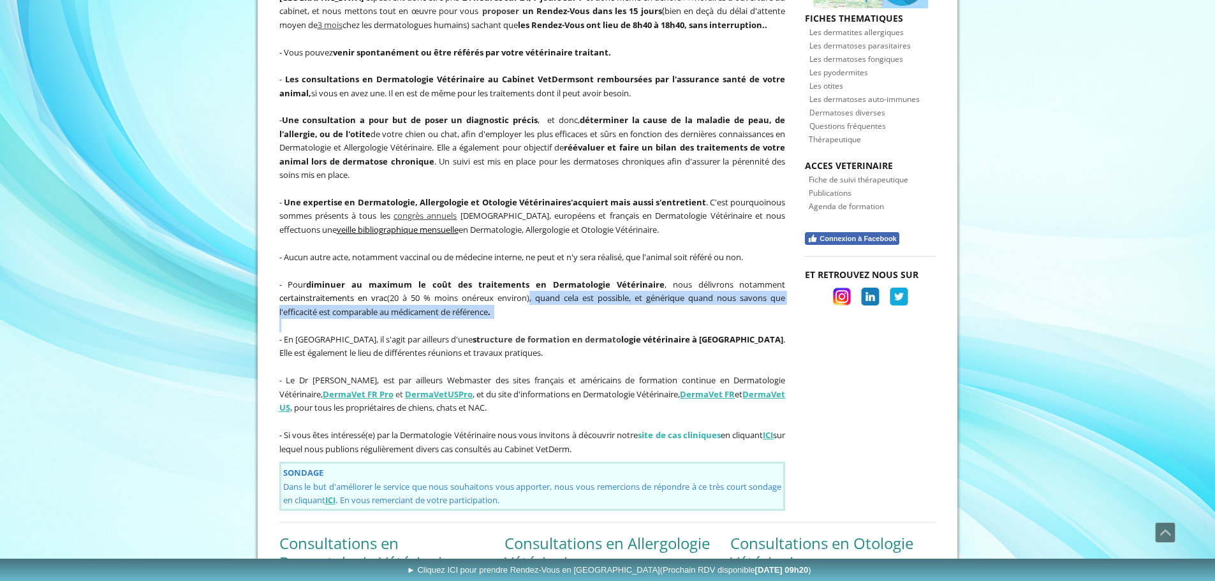
click at [616, 307] on div "- Situé en région parisienne, plus précisément au Sud-Est de Paris, à 5 mn de l…" at bounding box center [532, 120] width 513 height 677
click at [616, 318] on p at bounding box center [532, 325] width 506 height 14
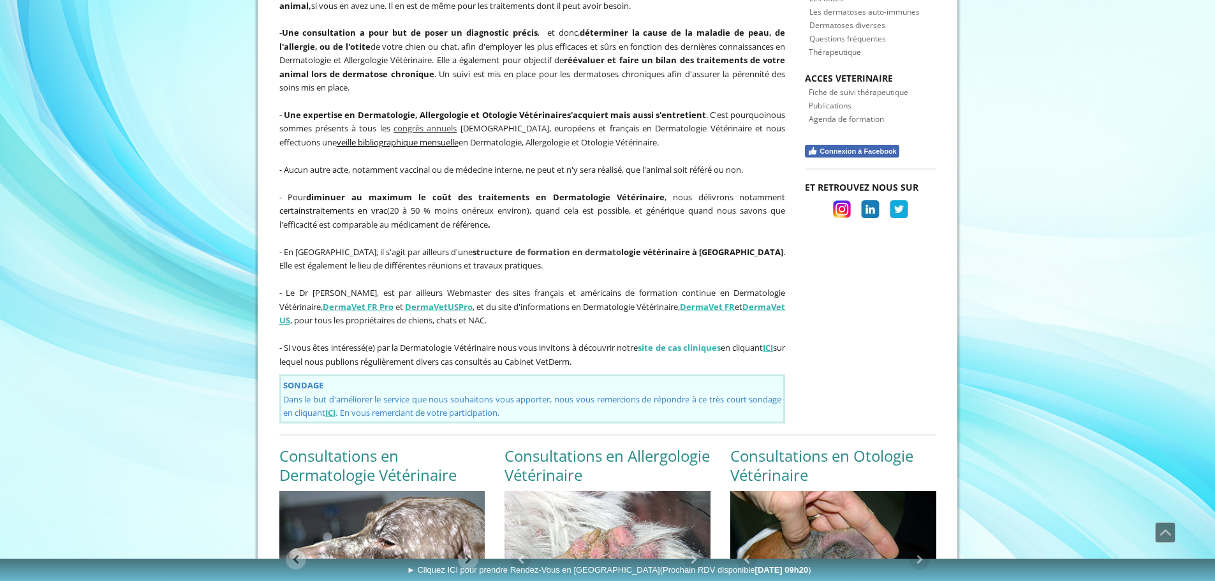
scroll to position [701, 0]
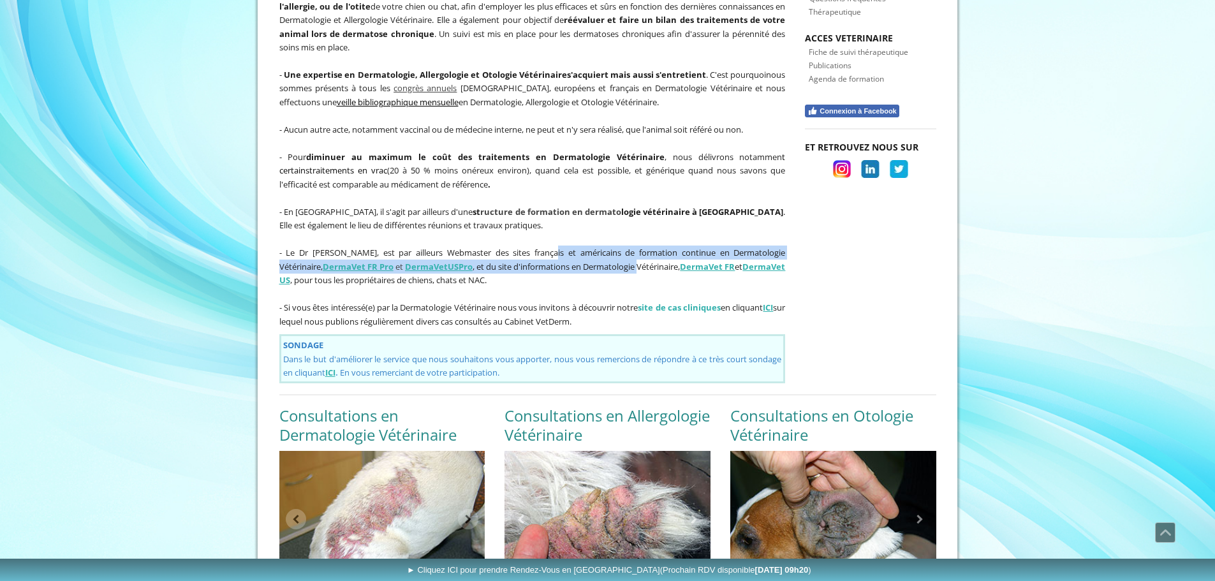
drag, startPoint x: 603, startPoint y: 256, endPoint x: 610, endPoint y: 259, distance: 7.5
click at [610, 259] on span "- Le Dr BORDEAU, est par ailleurs Webmaster des sites français et américains de…" at bounding box center [532, 266] width 506 height 39
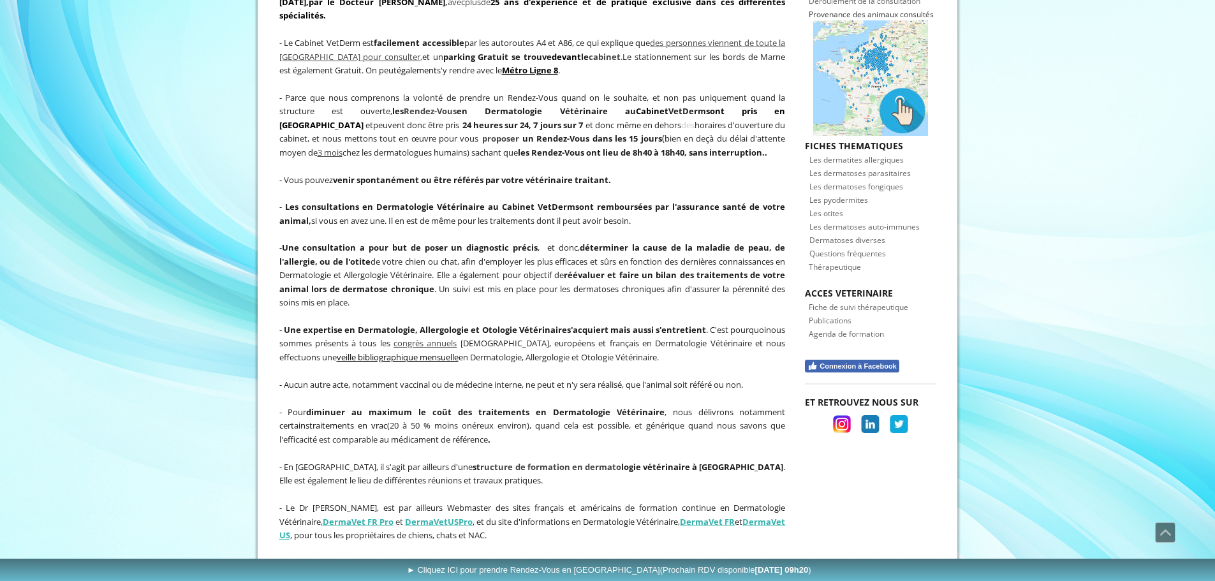
scroll to position [128, 0]
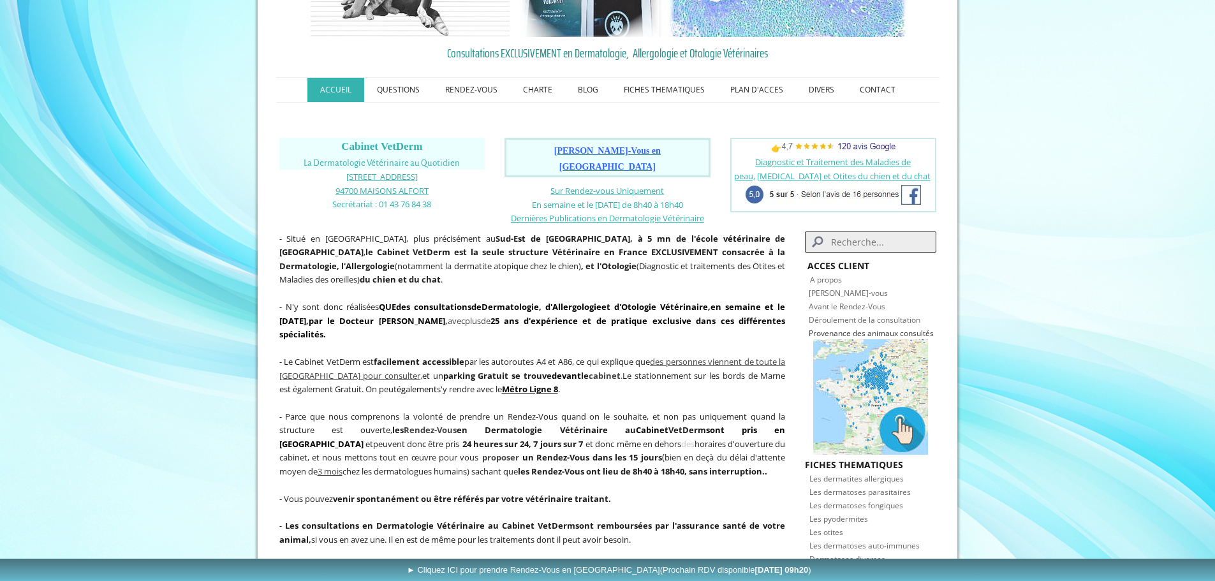
click at [605, 147] on span "Prendre Rendez-Vous en Ligne" at bounding box center [607, 159] width 106 height 26
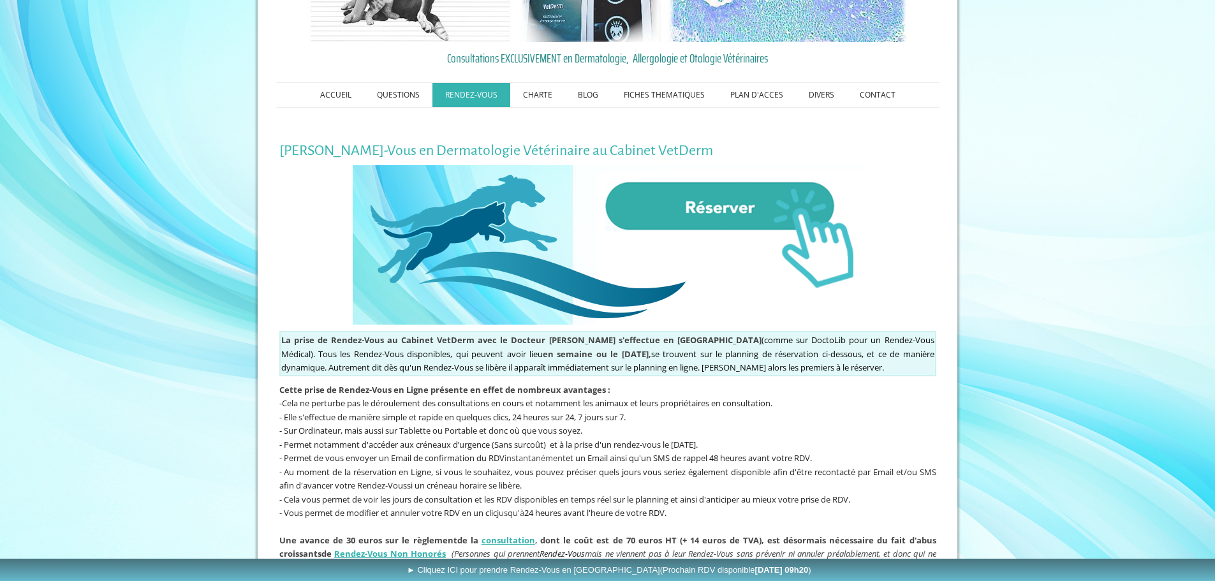
scroll to position [128, 0]
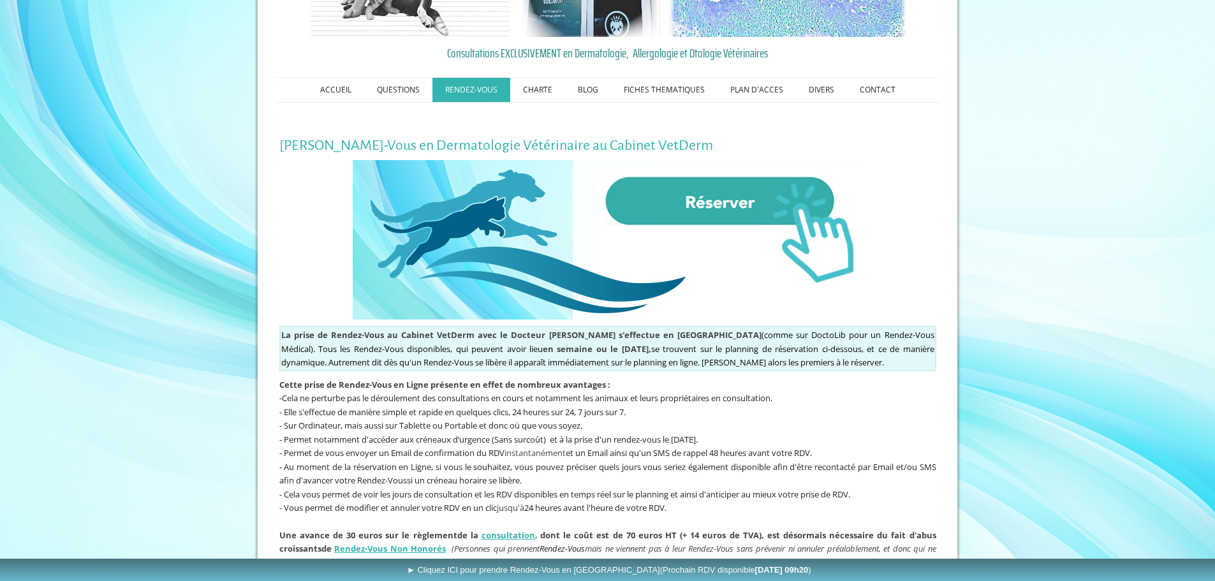
click at [714, 209] on img at bounding box center [608, 239] width 510 height 159
